Goal: Task Accomplishment & Management: Use online tool/utility

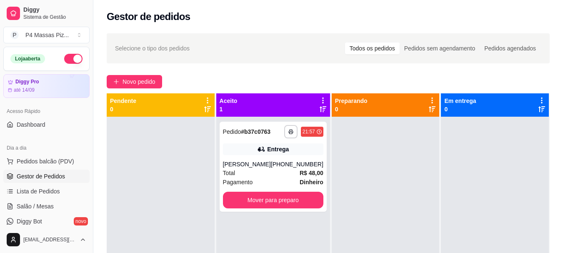
scroll to position [23, 0]
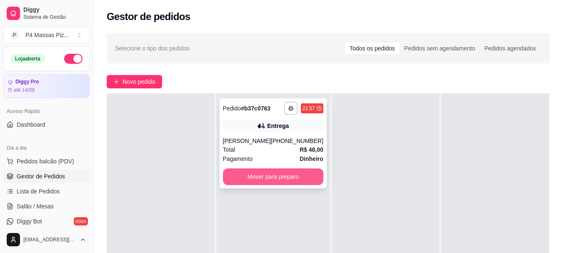
click at [243, 178] on button "Mover para preparo" at bounding box center [273, 176] width 100 height 17
click at [243, 178] on div "Mover para preparo" at bounding box center [273, 176] width 100 height 17
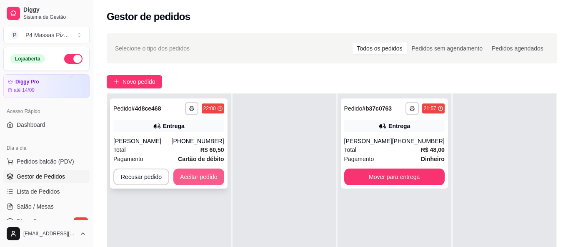
click at [213, 180] on button "Aceitar pedido" at bounding box center [198, 176] width 51 height 17
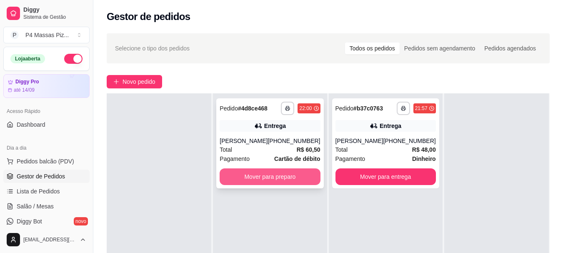
click at [251, 178] on button "Mover para preparo" at bounding box center [270, 176] width 100 height 17
click at [251, 178] on div "Mover para preparo" at bounding box center [270, 176] width 100 height 17
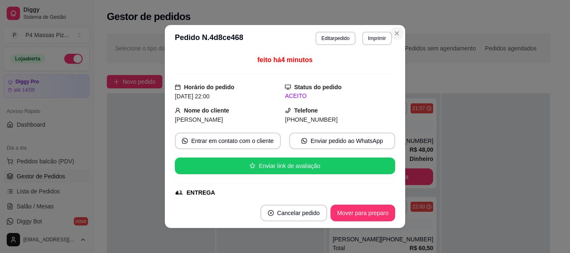
click at [395, 30] on div "**********" at bounding box center [328, 192] width 470 height 328
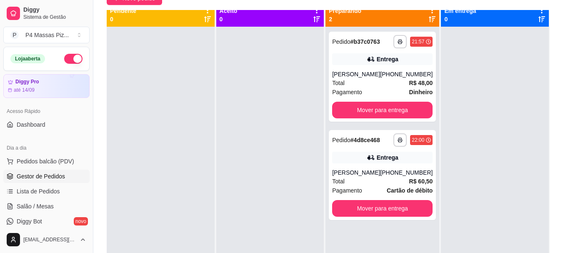
scroll to position [0, 0]
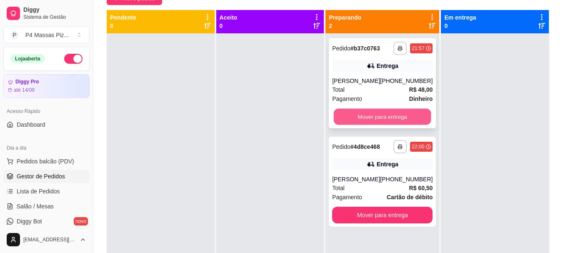
click at [392, 116] on button "Mover para entrega" at bounding box center [383, 117] width 98 height 16
click at [392, 116] on div "Mover para entrega" at bounding box center [382, 116] width 100 height 17
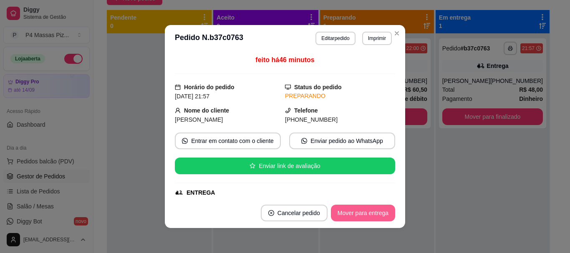
click at [367, 216] on button "Mover para entrega" at bounding box center [363, 213] width 64 height 17
click at [367, 216] on div "Mover para entrega" at bounding box center [363, 213] width 64 height 17
click at [373, 214] on button "Mover para finalizado" at bounding box center [360, 213] width 69 height 17
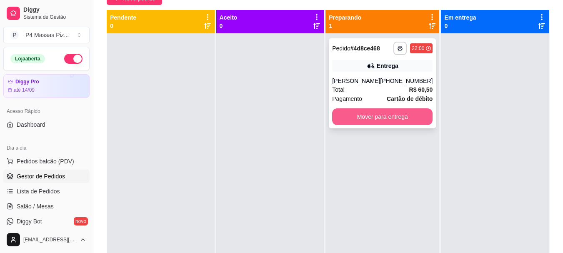
click at [388, 119] on button "Mover para entrega" at bounding box center [382, 116] width 100 height 17
click at [388, 119] on div "Mover para entrega" at bounding box center [382, 116] width 100 height 17
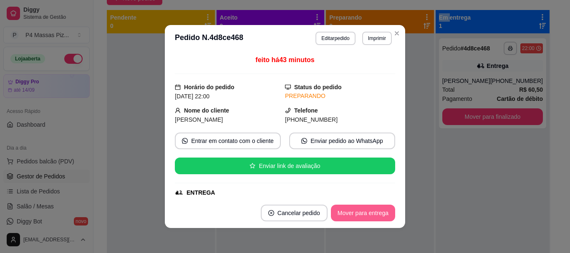
click at [363, 211] on button "Mover para entrega" at bounding box center [363, 213] width 64 height 17
click at [354, 207] on button "Mover para finalizado" at bounding box center [360, 213] width 67 height 16
click at [354, 207] on div "Mover para finalizado" at bounding box center [360, 213] width 69 height 17
